Goal: Transaction & Acquisition: Purchase product/service

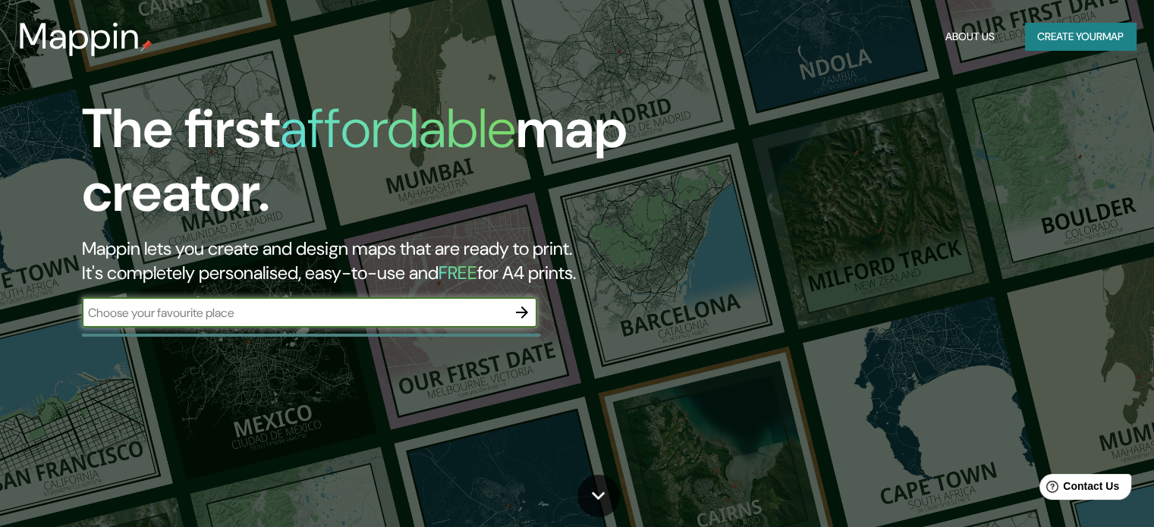
click at [199, 312] on input "text" at bounding box center [294, 312] width 425 height 17
click at [425, 309] on input "text" at bounding box center [294, 312] width 425 height 17
paste input "19.169057132845577, -96.12970191550923"
type input "19.169057132845577, -96.12970191550923"
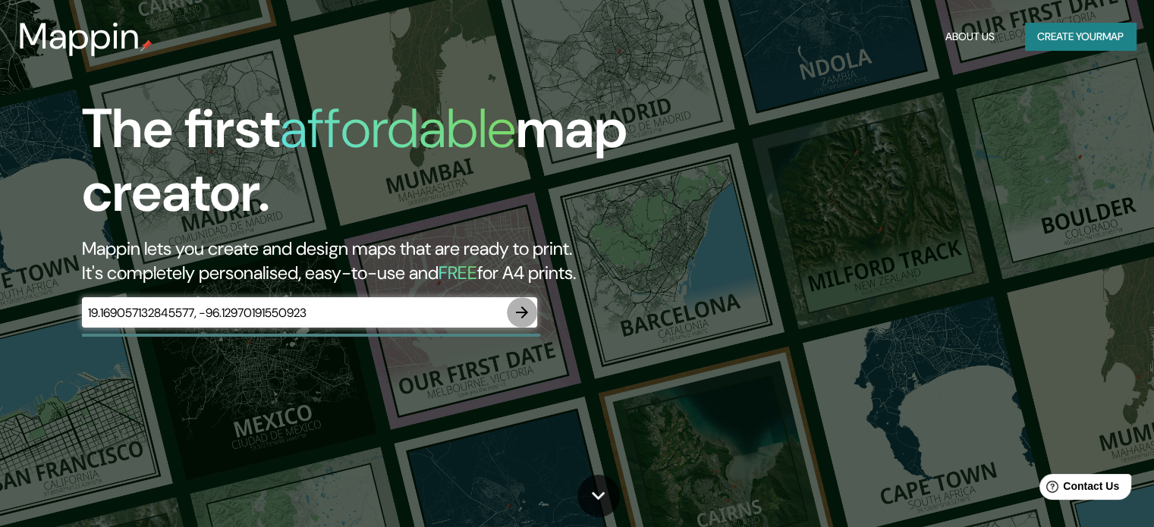
click at [516, 307] on icon "button" at bounding box center [522, 313] width 18 height 18
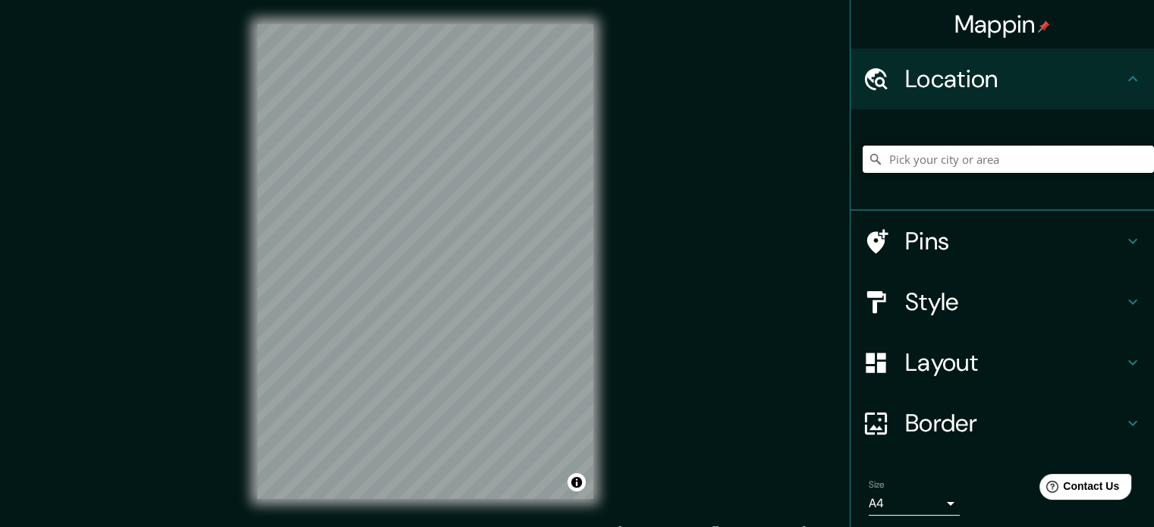
click at [903, 159] on input "Pick your city or area" at bounding box center [1008, 159] width 291 height 27
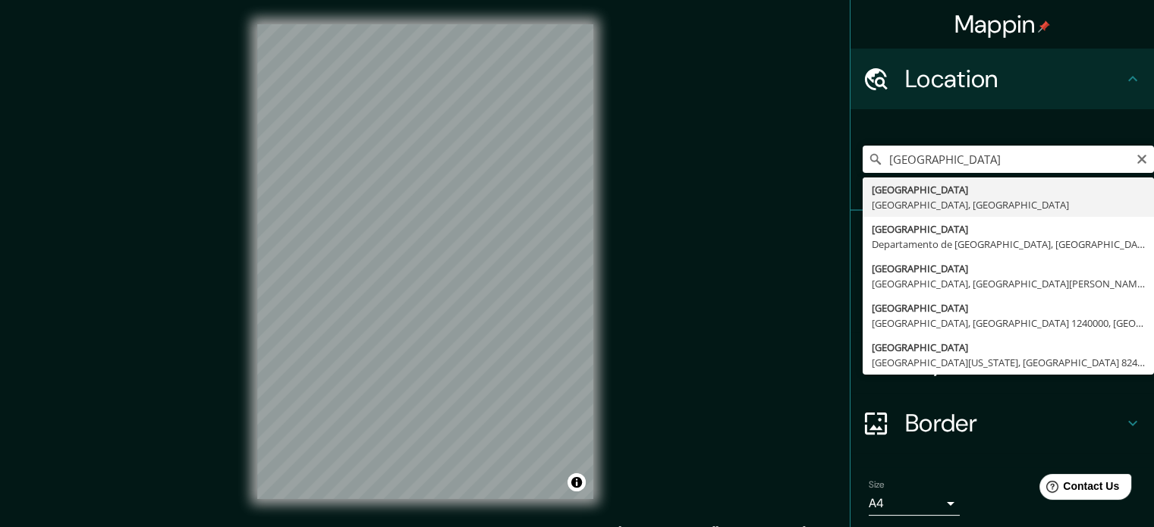
type input "Veracruz, Estado de Veracruz, México"
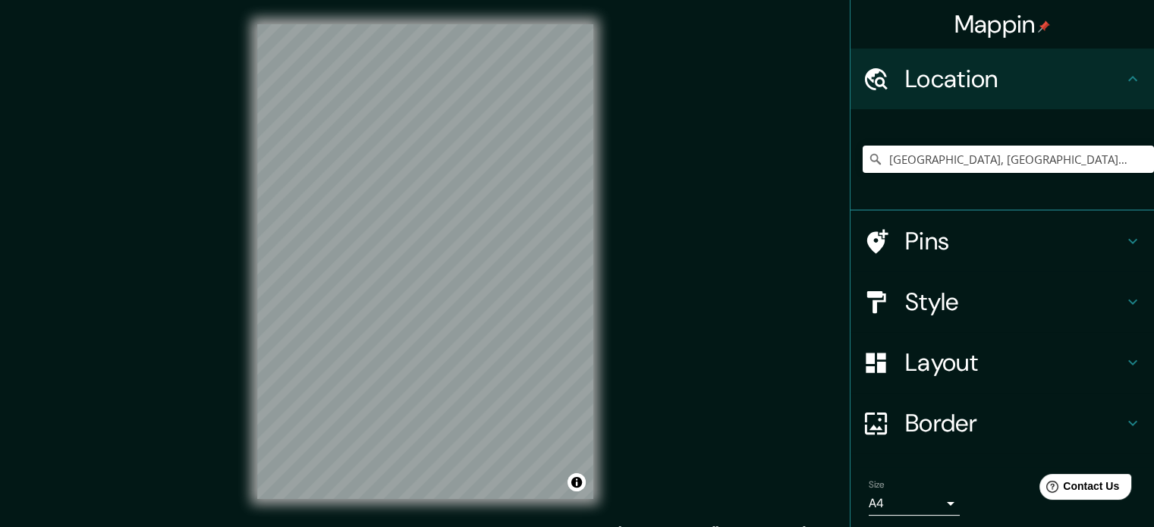
drag, startPoint x: 917, startPoint y: 245, endPoint x: 933, endPoint y: 266, distance: 26.6
click at [917, 245] on h4 "Pins" at bounding box center [1014, 241] width 219 height 30
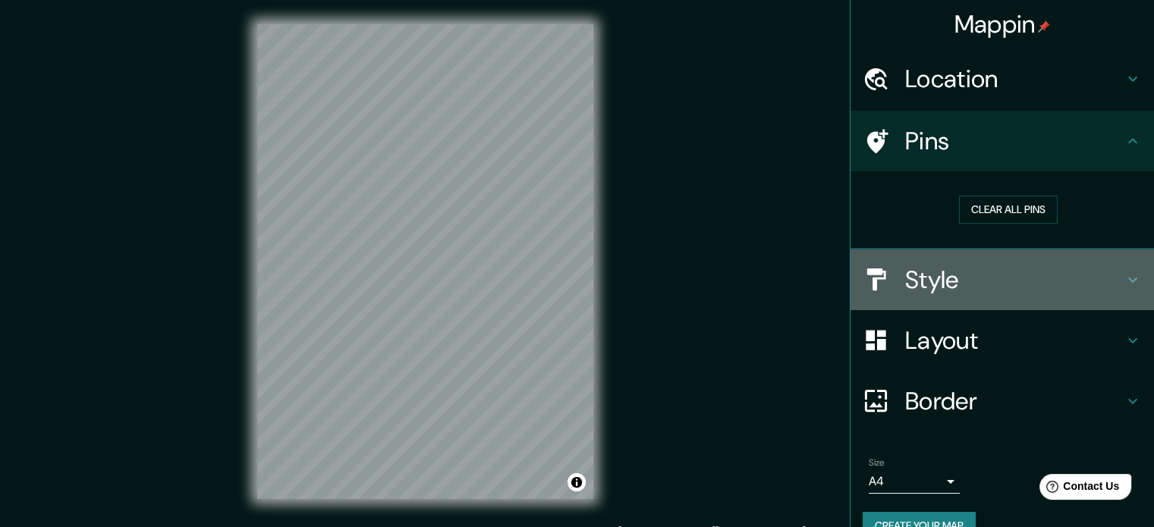
click at [935, 294] on div "Style" at bounding box center [1003, 280] width 304 height 61
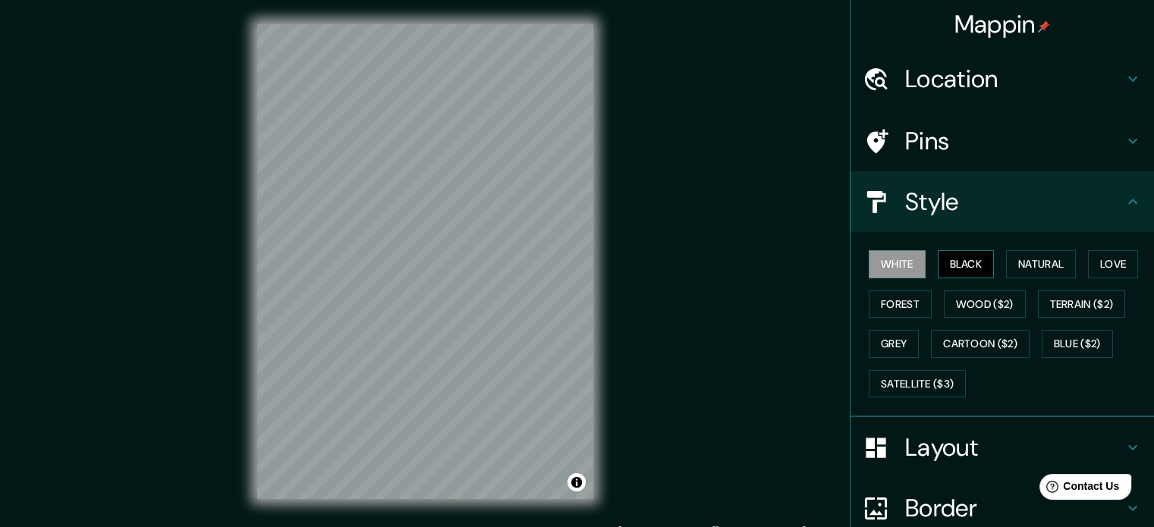
click at [963, 272] on button "Black" at bounding box center [966, 264] width 57 height 28
click at [1039, 266] on button "Natural" at bounding box center [1041, 264] width 70 height 28
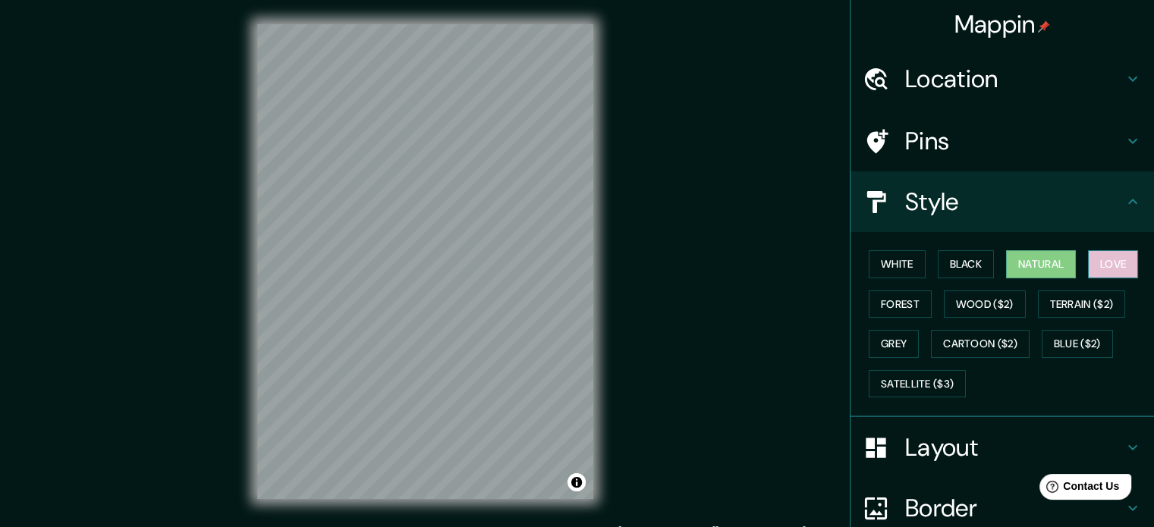
click at [1088, 260] on button "Love" at bounding box center [1113, 264] width 50 height 28
click at [886, 297] on button "Forest" at bounding box center [900, 305] width 63 height 28
click at [1116, 267] on button "Love" at bounding box center [1113, 264] width 50 height 28
click at [1006, 257] on button "Natural" at bounding box center [1041, 264] width 70 height 28
click at [914, 378] on button "Satellite ($3)" at bounding box center [917, 384] width 97 height 28
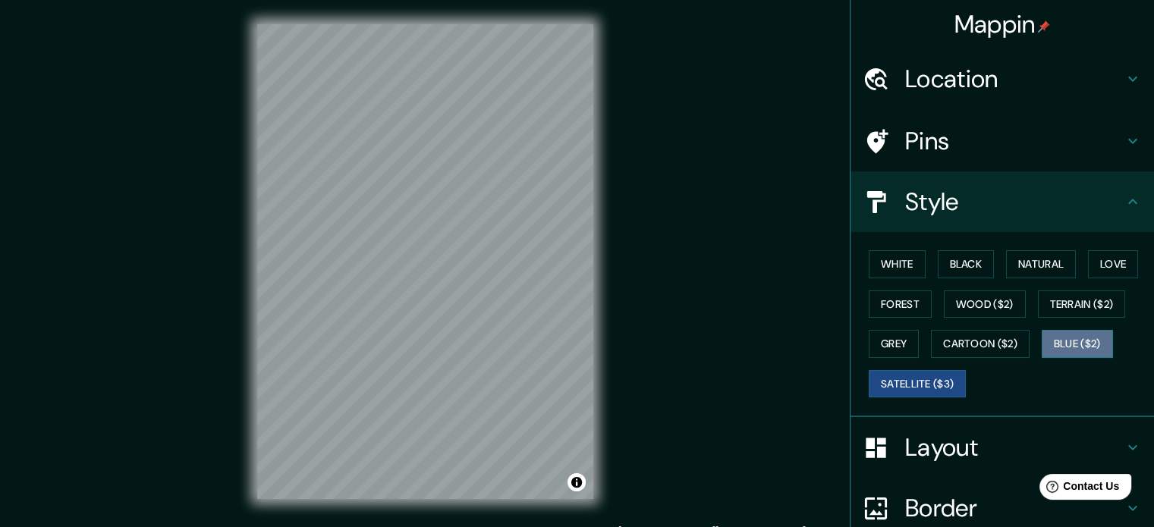
click at [1072, 336] on button "Blue ($2)" at bounding box center [1077, 344] width 71 height 28
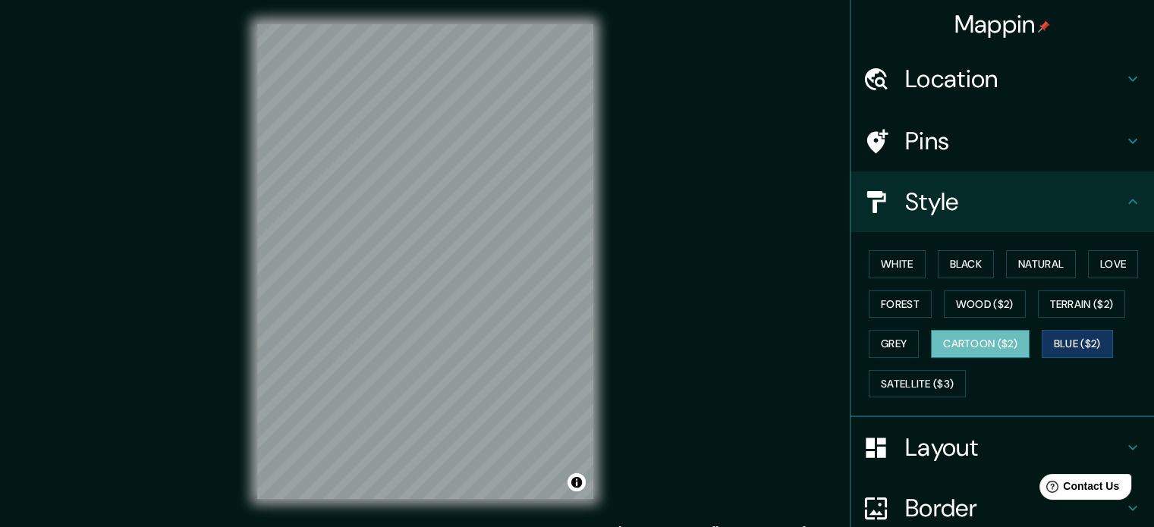
click at [983, 336] on button "Cartoon ($2)" at bounding box center [980, 344] width 99 height 28
click at [883, 336] on button "Grey" at bounding box center [894, 344] width 50 height 28
click at [1005, 336] on button "Cartoon ($2)" at bounding box center [980, 344] width 99 height 28
click at [895, 333] on button "Grey" at bounding box center [894, 344] width 50 height 28
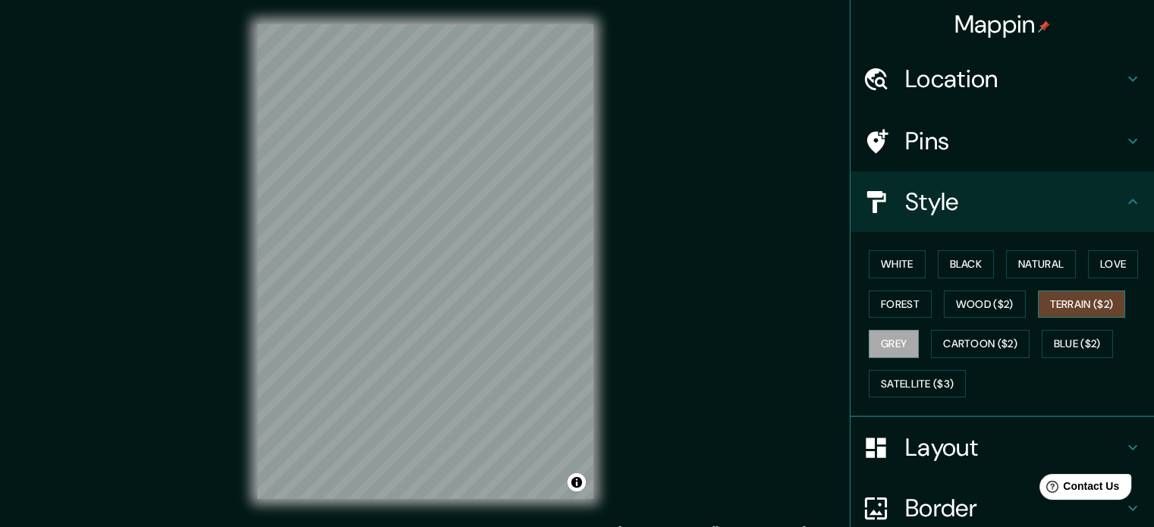
click at [1075, 307] on button "Terrain ($2)" at bounding box center [1082, 305] width 88 height 28
click at [945, 300] on button "Wood ($2)" at bounding box center [985, 305] width 82 height 28
drag, startPoint x: 1130, startPoint y: 300, endPoint x: 1100, endPoint y: 304, distance: 29.8
click at [1131, 301] on div "White Black Natural Love Forest Wood ($2) Terrain ($2) Grey Cartoon ($2) Blue (…" at bounding box center [1008, 323] width 291 height 159
click at [1099, 304] on button "Terrain ($2)" at bounding box center [1082, 305] width 88 height 28
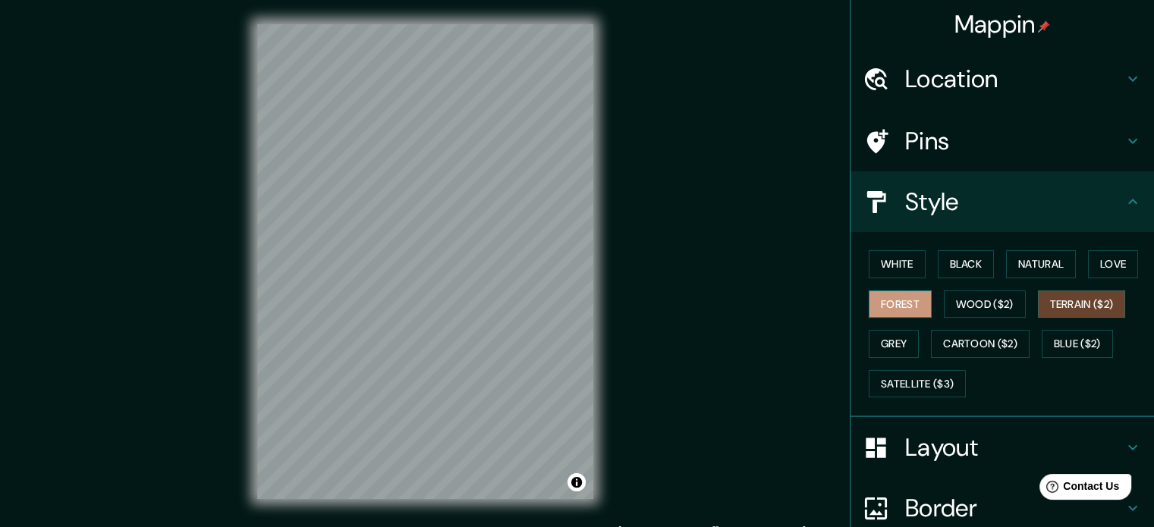
click at [913, 297] on button "Forest" at bounding box center [900, 305] width 63 height 28
click at [880, 336] on button "Grey" at bounding box center [894, 344] width 50 height 28
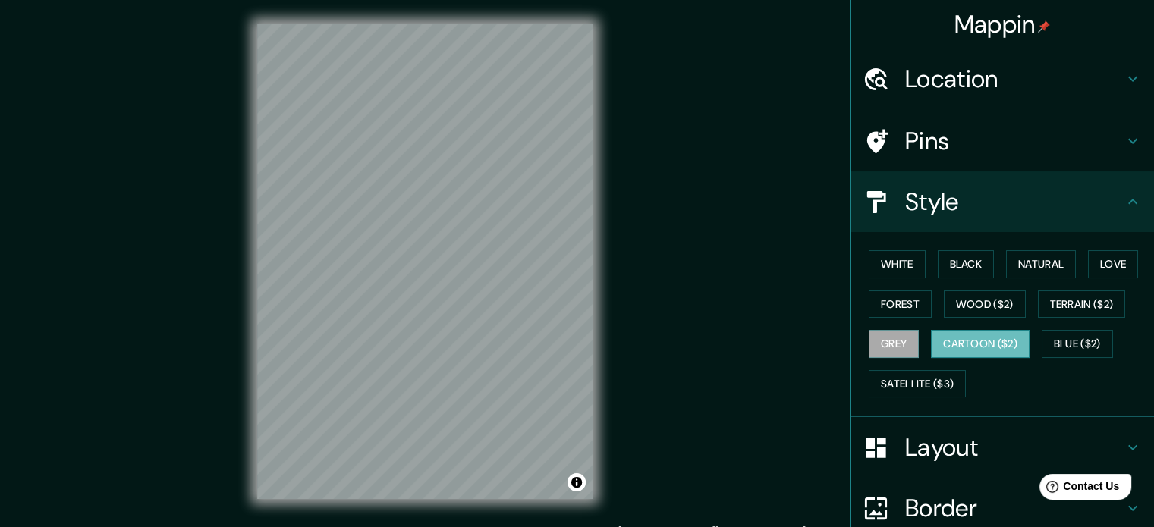
click at [969, 341] on button "Cartoon ($2)" at bounding box center [980, 344] width 99 height 28
click at [900, 367] on div "White Black Natural Love Forest Wood ($2) Terrain ($2) Grey Cartoon ($2) Blue (…" at bounding box center [1008, 323] width 291 height 159
click at [902, 336] on button "Grey" at bounding box center [894, 344] width 50 height 28
click at [908, 265] on button "White" at bounding box center [897, 264] width 57 height 28
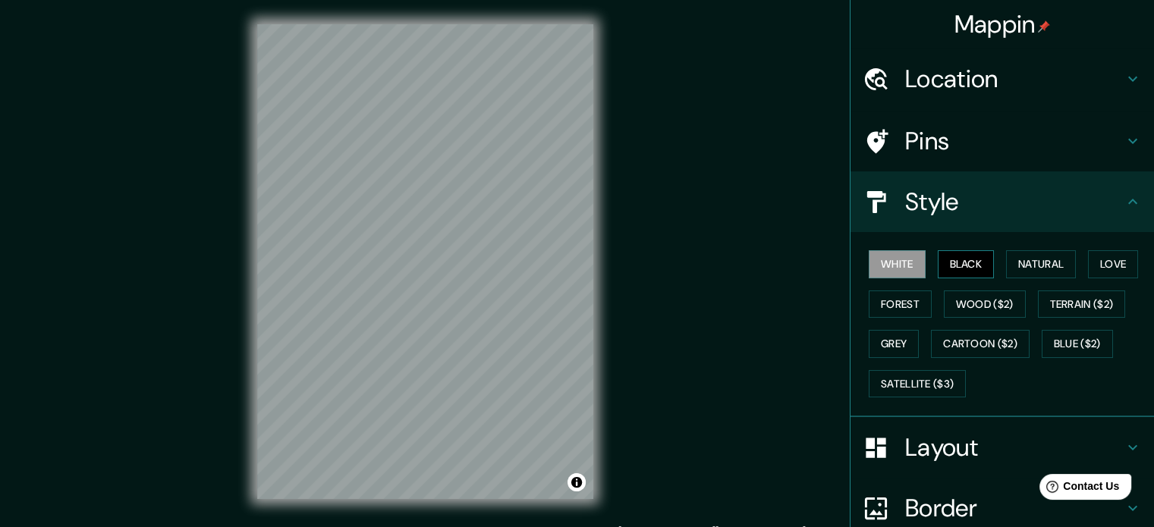
click at [939, 266] on button "Black" at bounding box center [966, 264] width 57 height 28
click at [1006, 268] on button "Natural" at bounding box center [1041, 264] width 70 height 28
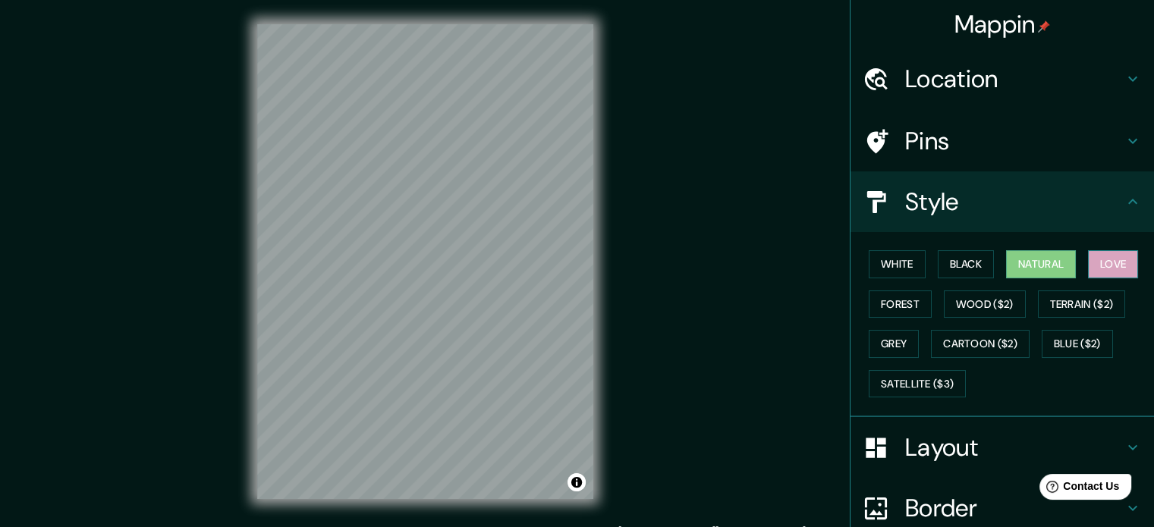
click at [1088, 269] on button "Love" at bounding box center [1113, 264] width 50 height 28
click at [877, 266] on button "White" at bounding box center [897, 264] width 57 height 28
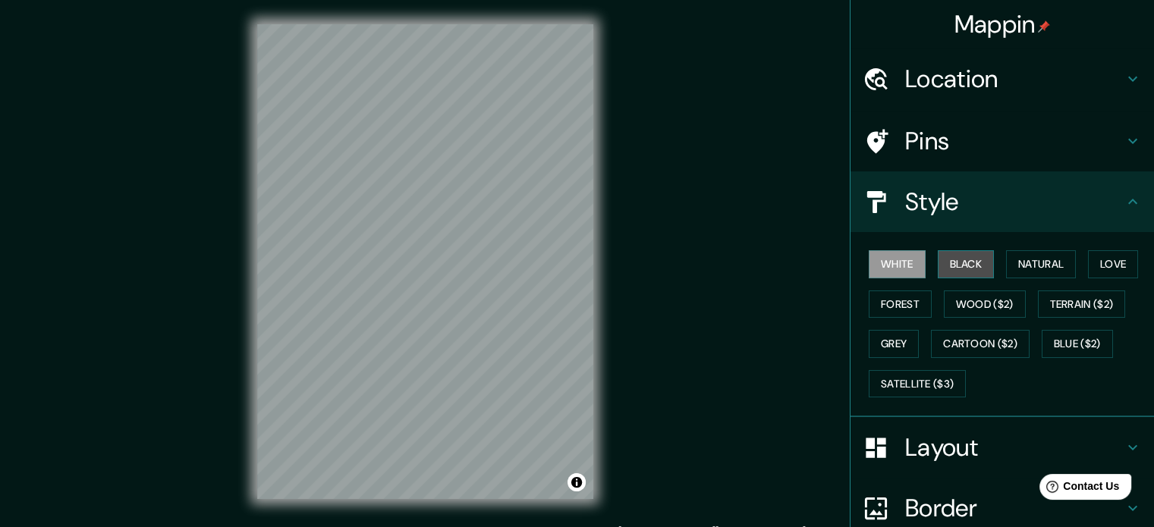
click at [966, 263] on button "Black" at bounding box center [966, 264] width 57 height 28
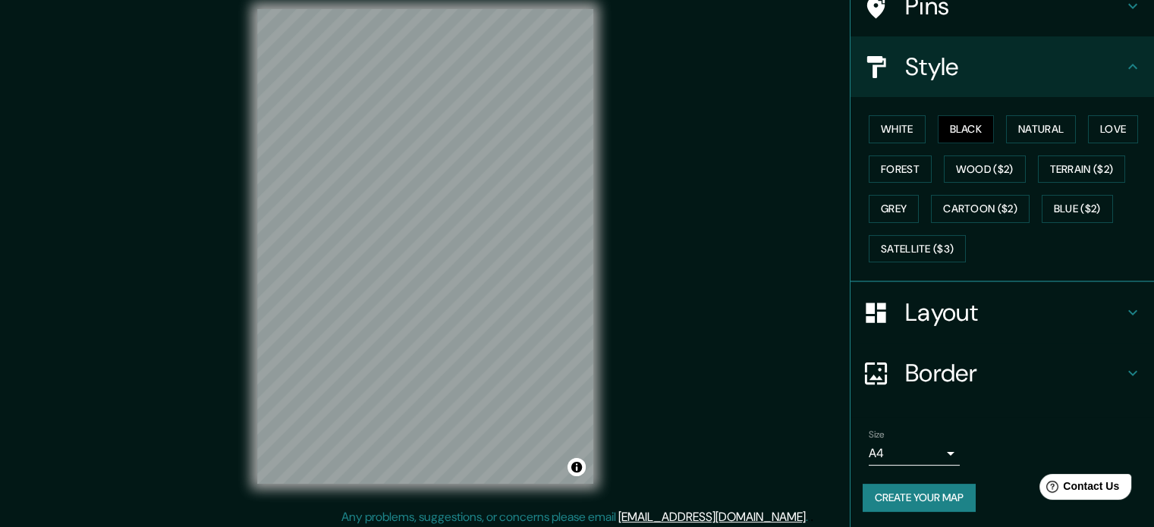
scroll to position [20, 0]
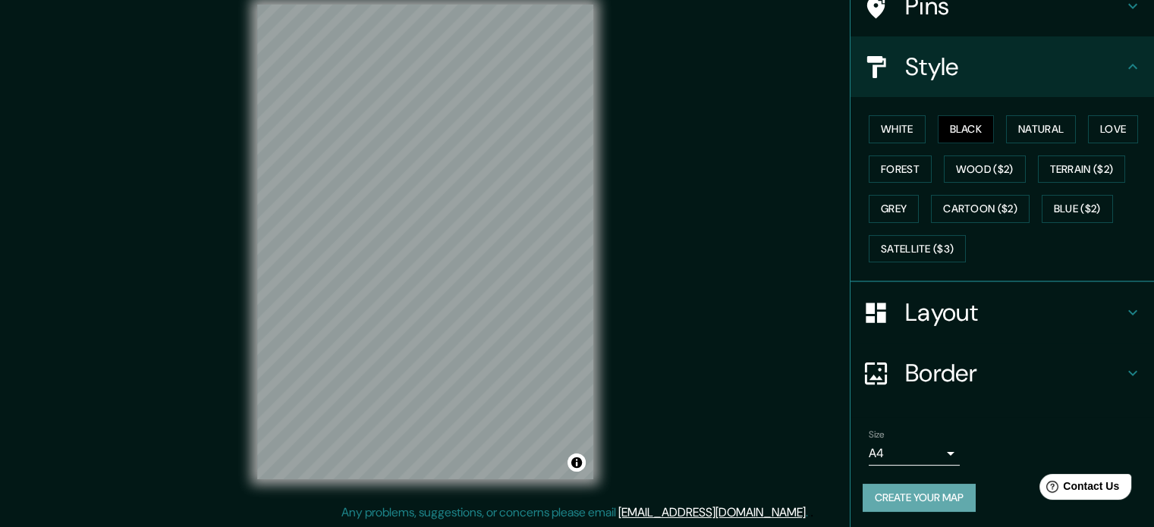
click at [925, 484] on button "Create your map" at bounding box center [919, 498] width 113 height 28
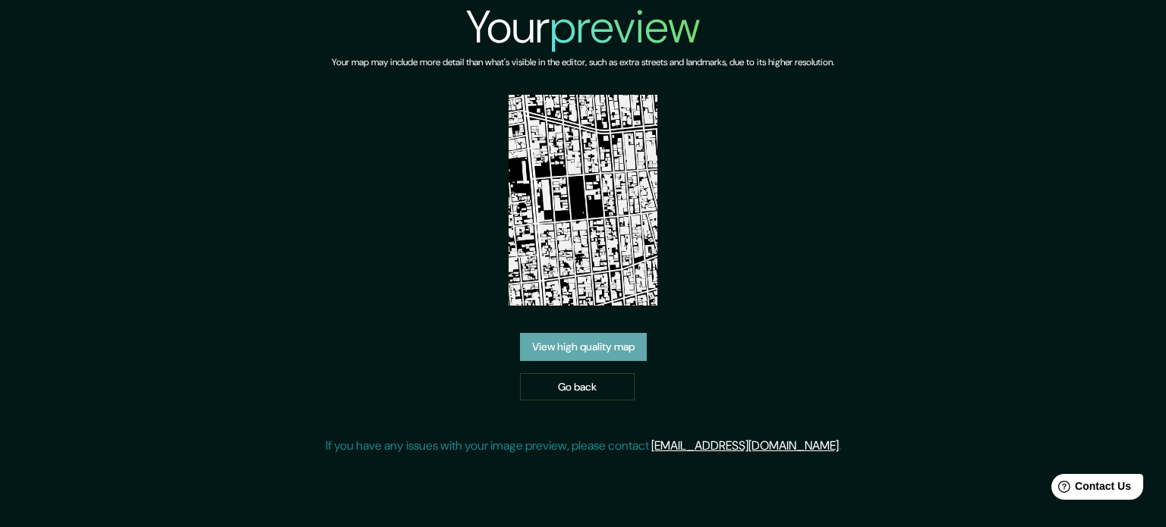
click at [583, 347] on link "View high quality map" at bounding box center [583, 347] width 127 height 28
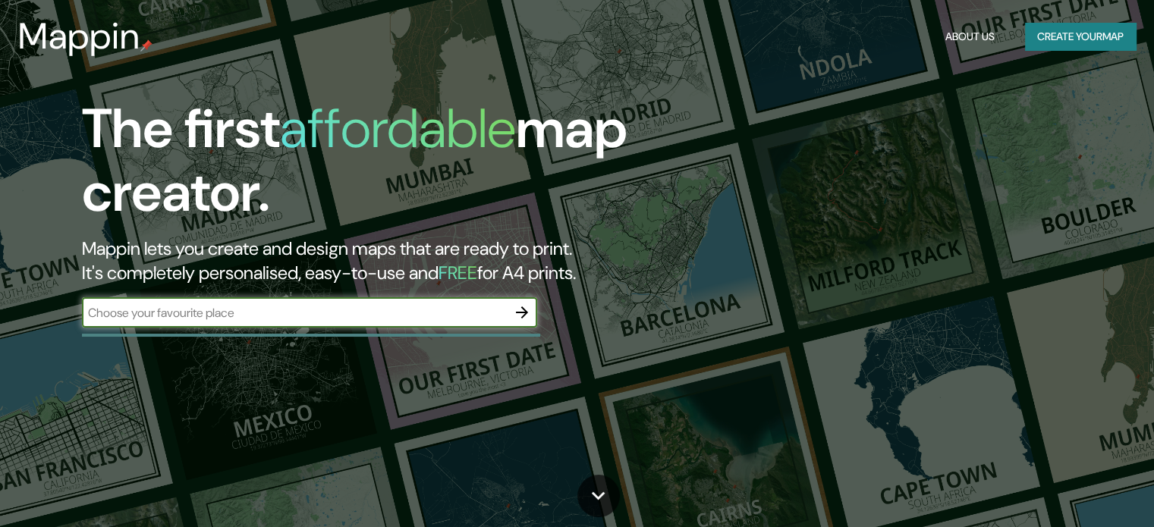
click at [401, 304] on input "text" at bounding box center [294, 312] width 425 height 17
type input "VERACRUZ VER"
click at [519, 306] on icon "button" at bounding box center [522, 313] width 18 height 18
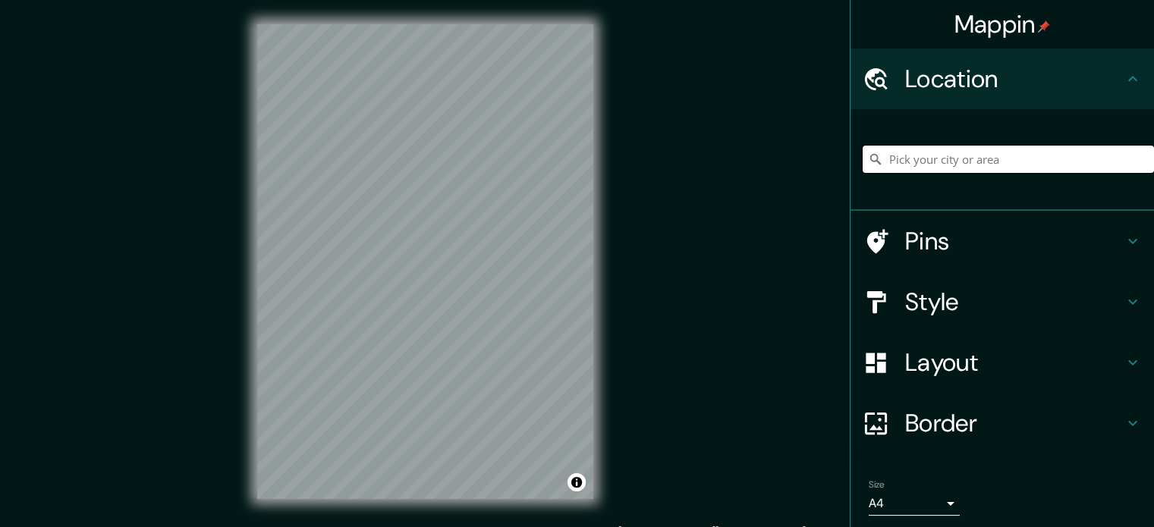
click at [949, 151] on input "Pick your city or area" at bounding box center [1008, 159] width 291 height 27
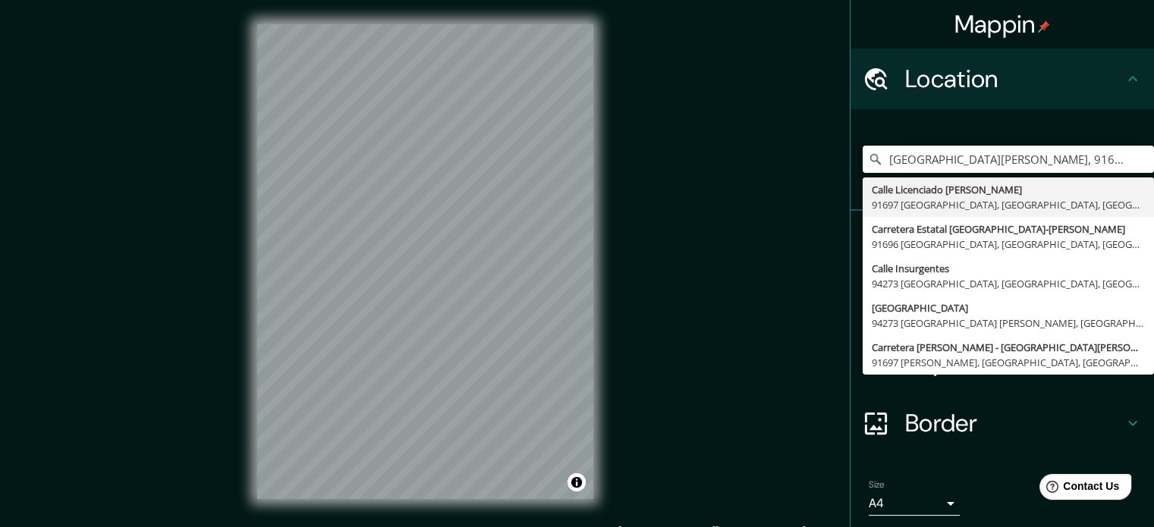
type input "[GEOGRAPHIC_DATA][PERSON_NAME], 91697 [GEOGRAPHIC_DATA], [GEOGRAPHIC_DATA], [GE…"
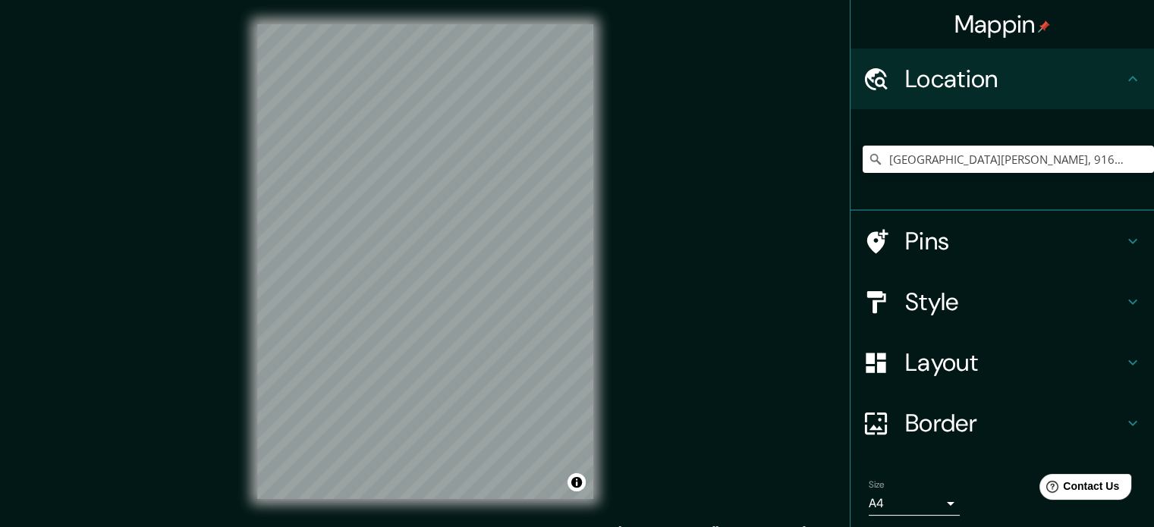
click at [1008, 250] on h4 "Pins" at bounding box center [1014, 241] width 219 height 30
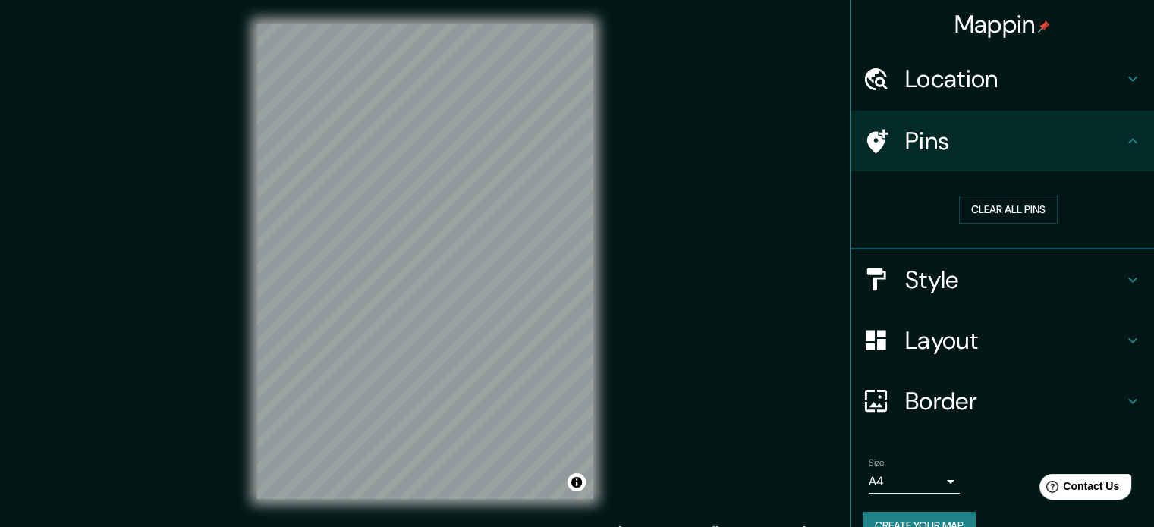
click at [988, 297] on div "Style" at bounding box center [1003, 280] width 304 height 61
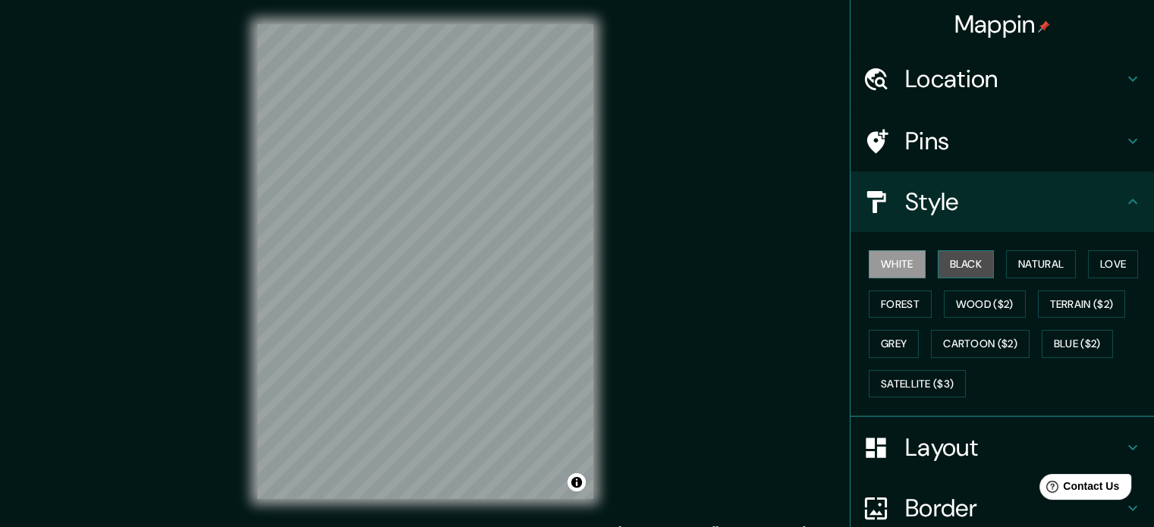
click at [959, 270] on button "Black" at bounding box center [966, 264] width 57 height 28
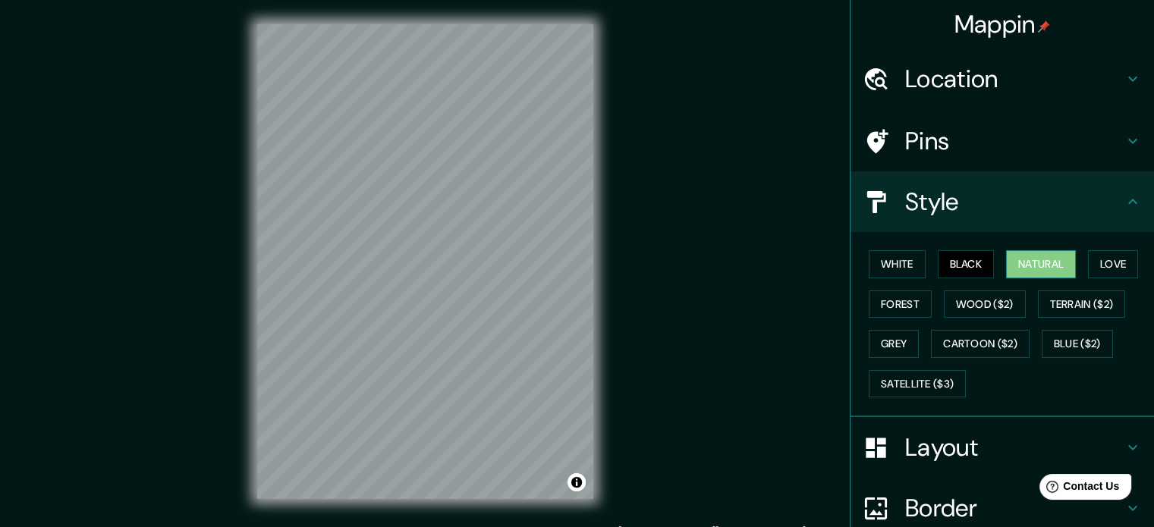
click at [1024, 264] on button "Natural" at bounding box center [1041, 264] width 70 height 28
click at [878, 305] on button "Forest" at bounding box center [900, 305] width 63 height 28
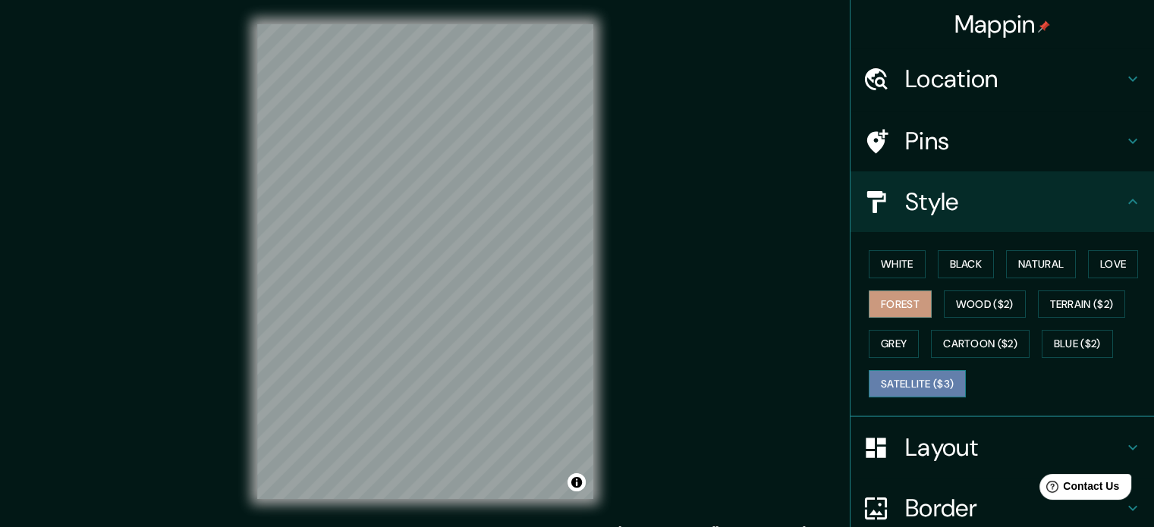
click at [901, 379] on button "Satellite ($3)" at bounding box center [917, 384] width 97 height 28
click at [899, 345] on button "Grey" at bounding box center [894, 344] width 50 height 28
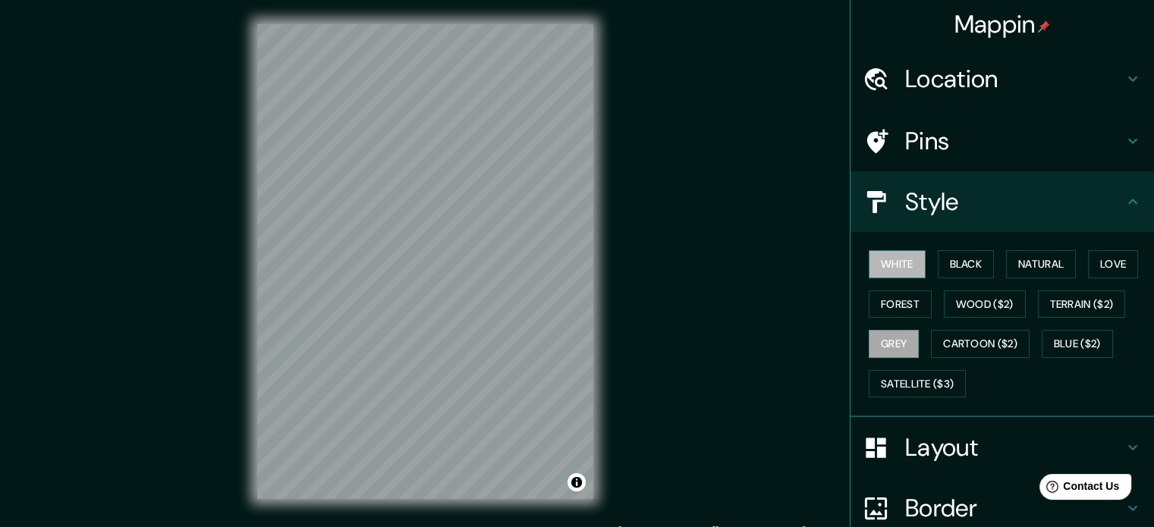
click at [889, 268] on button "White" at bounding box center [897, 264] width 57 height 28
click at [945, 260] on button "Black" at bounding box center [966, 264] width 57 height 28
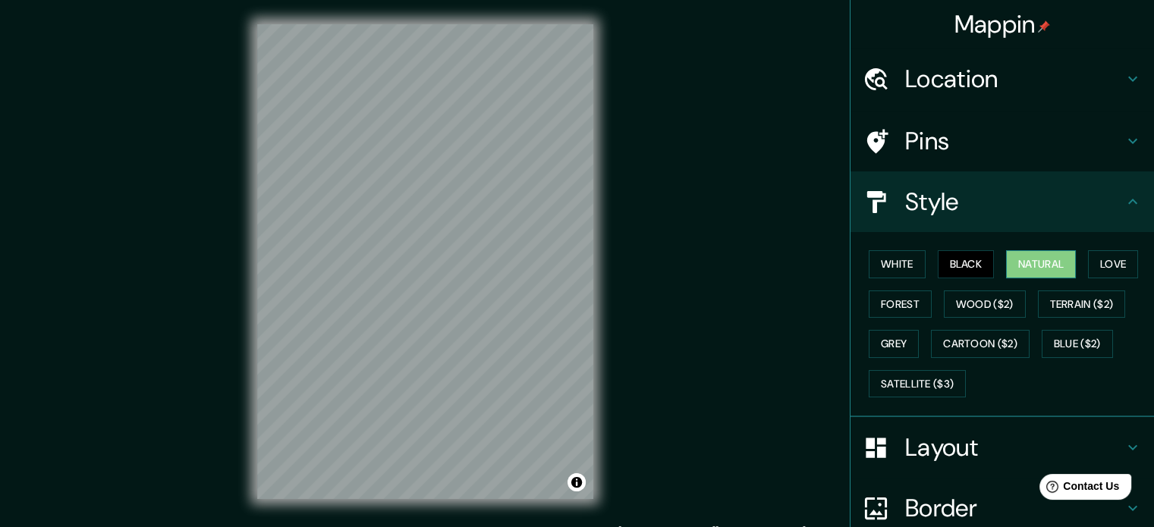
click at [1038, 257] on button "Natural" at bounding box center [1041, 264] width 70 height 28
click at [1088, 270] on button "Love" at bounding box center [1113, 264] width 50 height 28
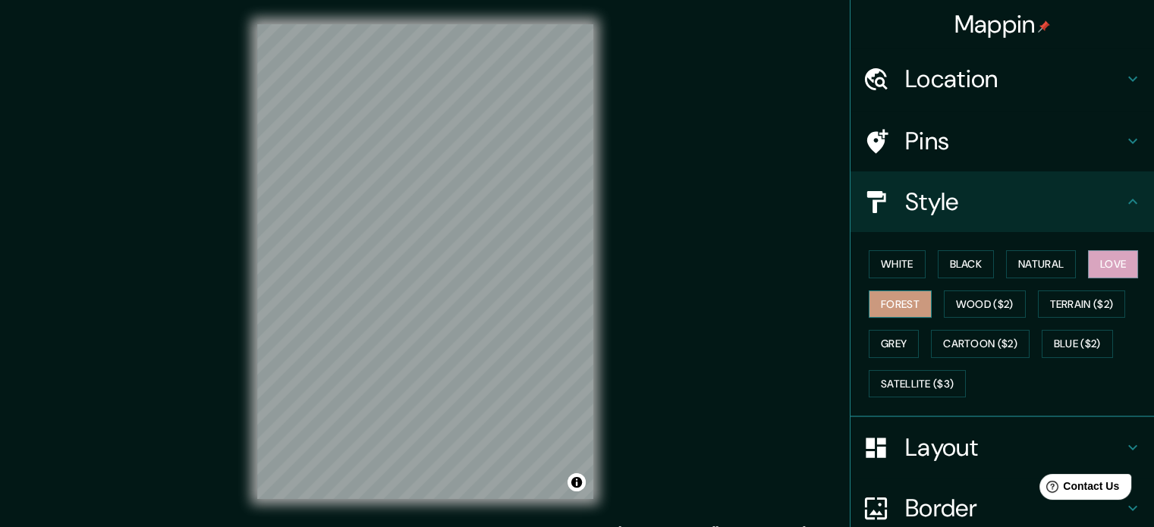
click at [872, 307] on button "Forest" at bounding box center [900, 305] width 63 height 28
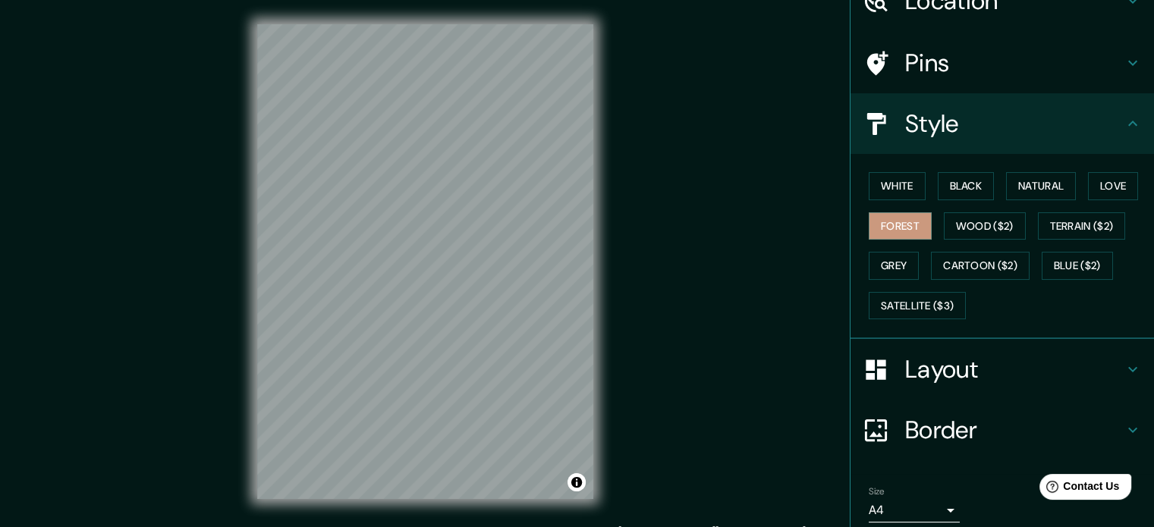
scroll to position [135, 0]
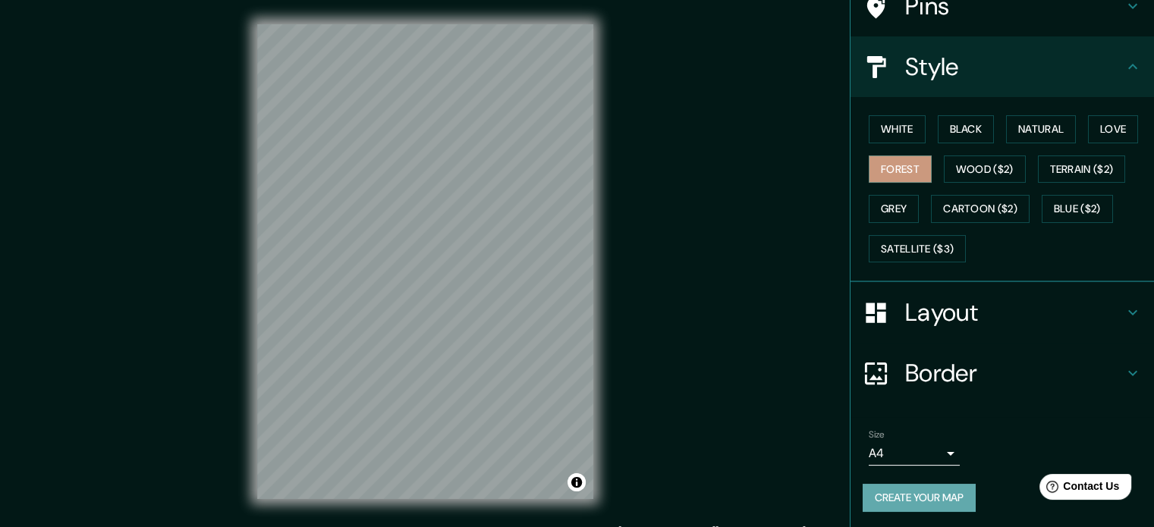
click at [923, 509] on button "Create your map" at bounding box center [919, 498] width 113 height 28
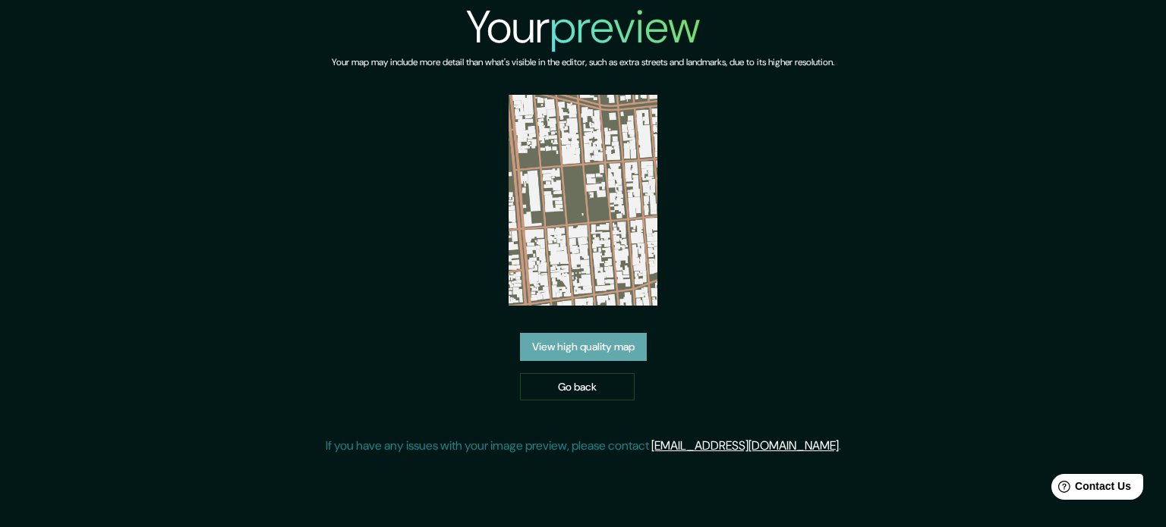
click at [568, 341] on link "View high quality map" at bounding box center [583, 347] width 127 height 28
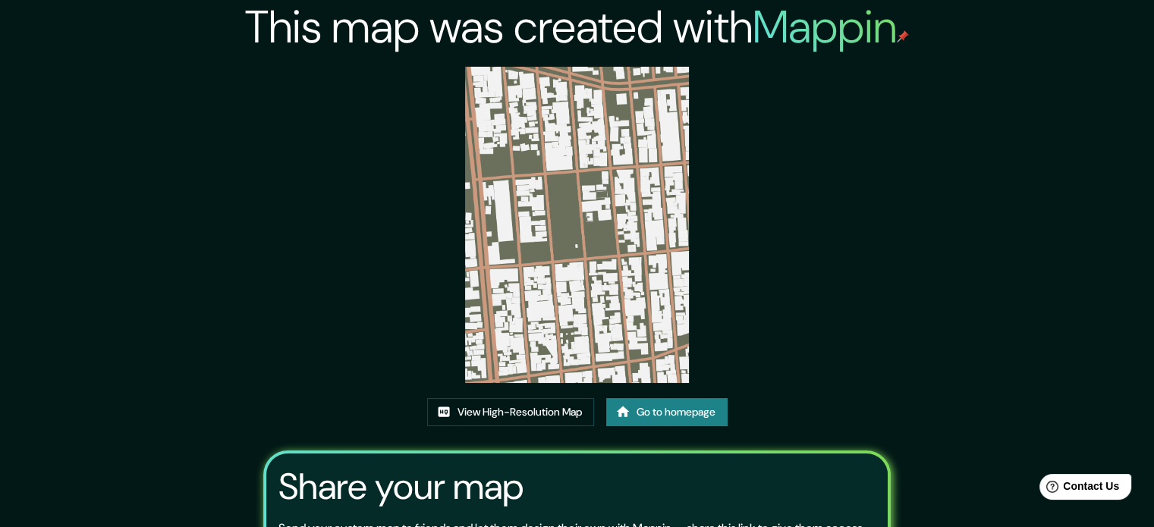
drag, startPoint x: 592, startPoint y: 166, endPoint x: 587, endPoint y: 184, distance: 18.0
